Goal: Transaction & Acquisition: Download file/media

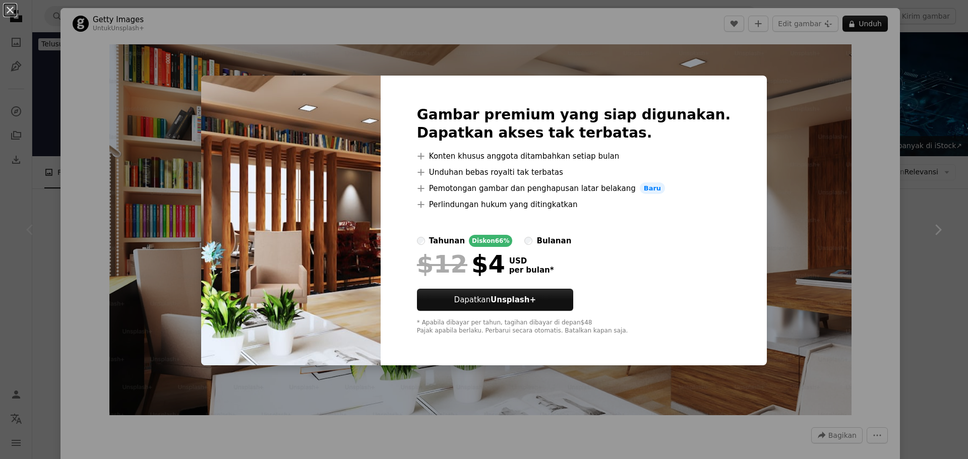
click at [768, 128] on div "An X shape Gambar premium yang siap digunakan. Dapatkan akses tak terbatas. A p…" at bounding box center [484, 229] width 968 height 459
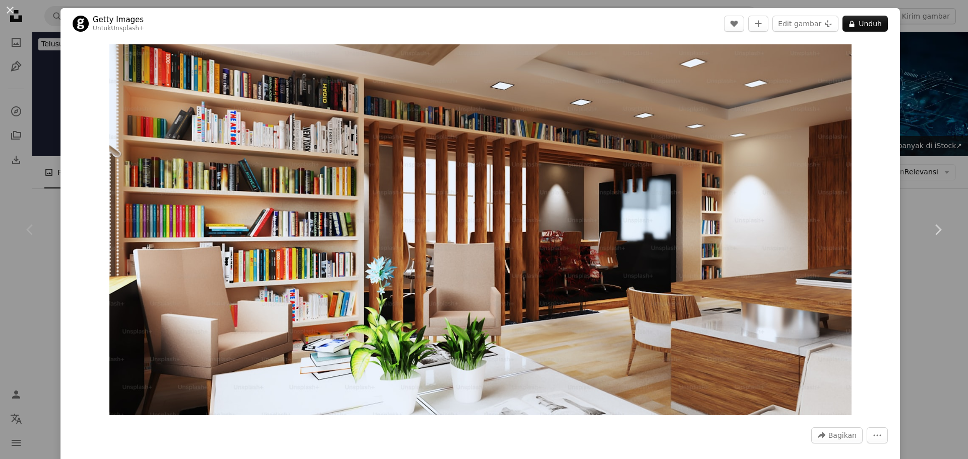
click at [768, 128] on img "Perbesar pada gambar ini" at bounding box center [480, 229] width 742 height 371
click at [7, 12] on button "An X shape" at bounding box center [10, 10] width 12 height 12
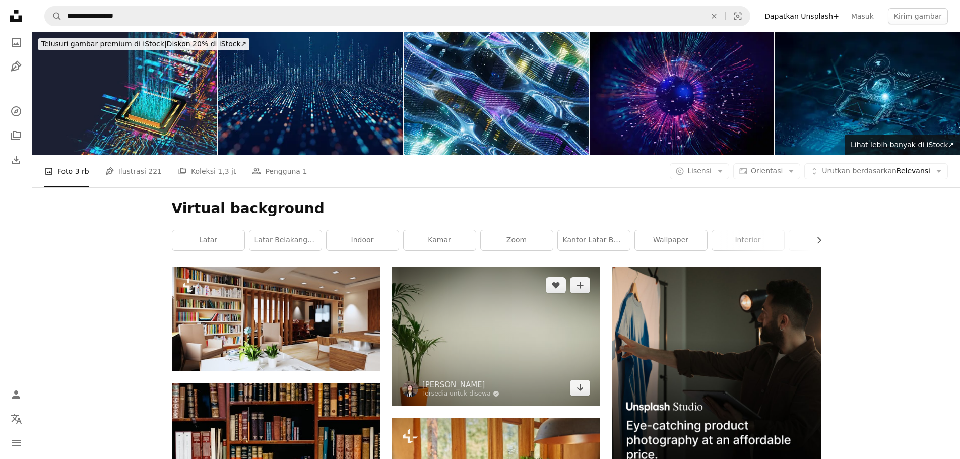
click at [473, 351] on img at bounding box center [496, 336] width 208 height 139
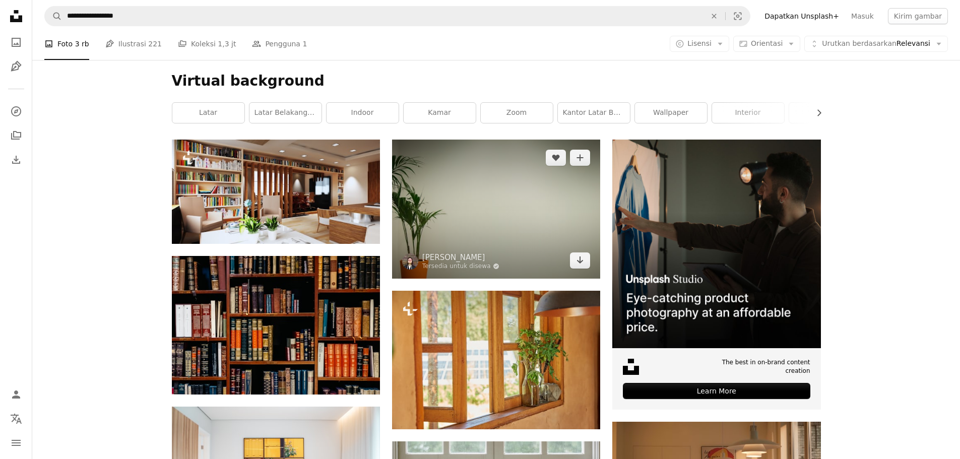
scroll to position [159, 0]
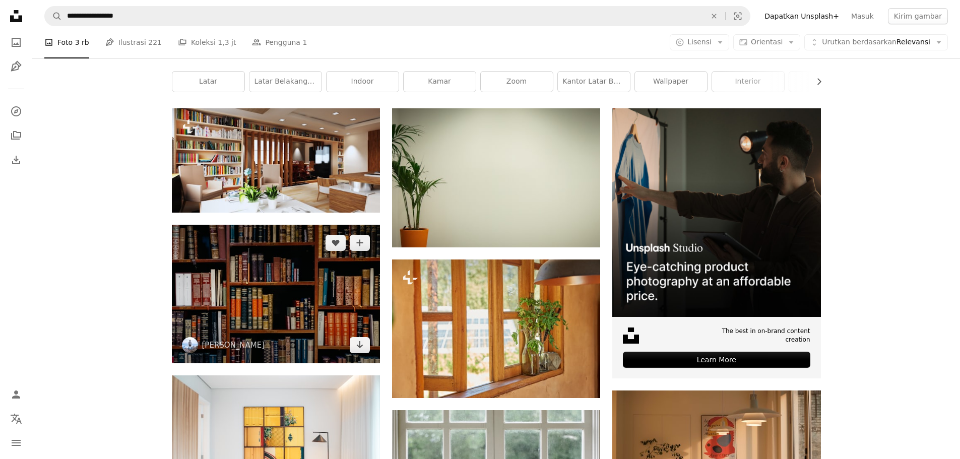
click at [309, 301] on img at bounding box center [276, 294] width 208 height 139
click at [317, 300] on img at bounding box center [276, 294] width 208 height 139
click at [303, 332] on img at bounding box center [276, 294] width 208 height 139
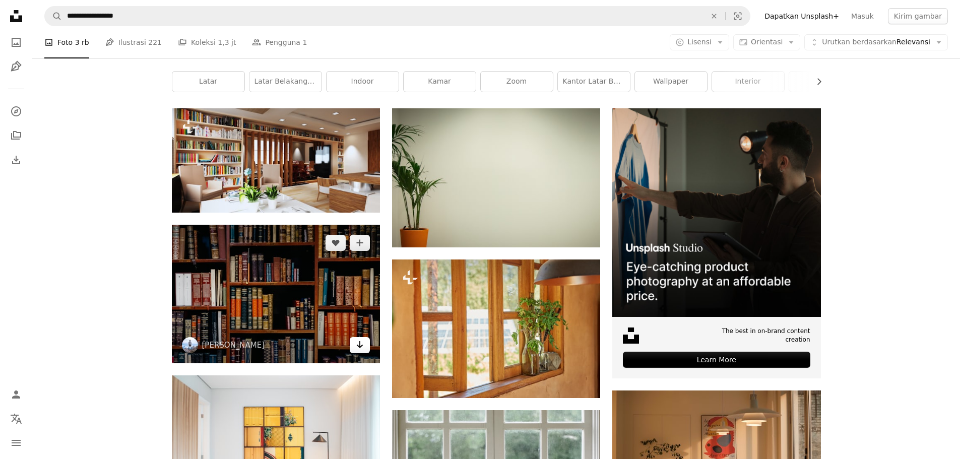
click at [358, 351] on icon "Arrow pointing down" at bounding box center [360, 345] width 8 height 12
